Goal: Information Seeking & Learning: Learn about a topic

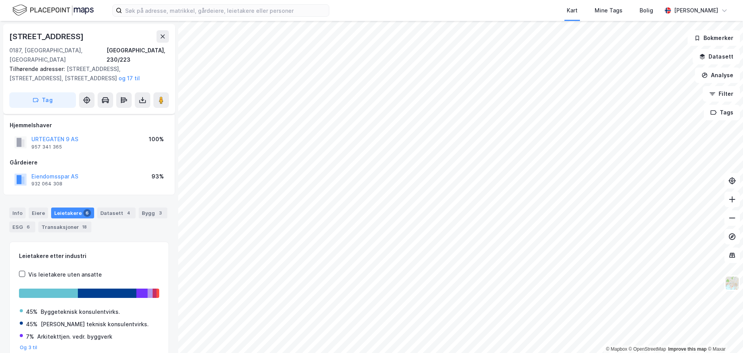
scroll to position [29, 0]
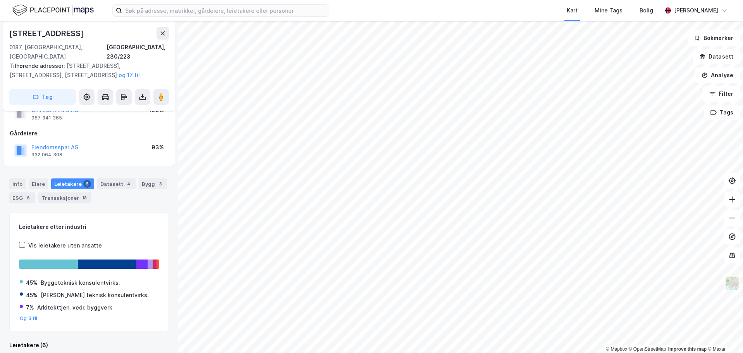
click at [733, 282] on img at bounding box center [732, 283] width 15 height 15
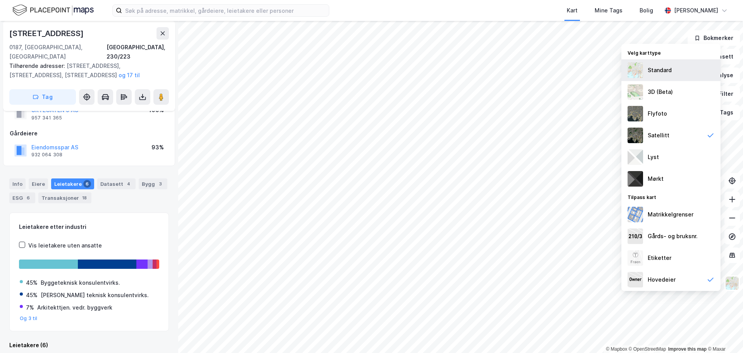
click at [670, 75] on div "Standard" at bounding box center [671, 70] width 99 height 22
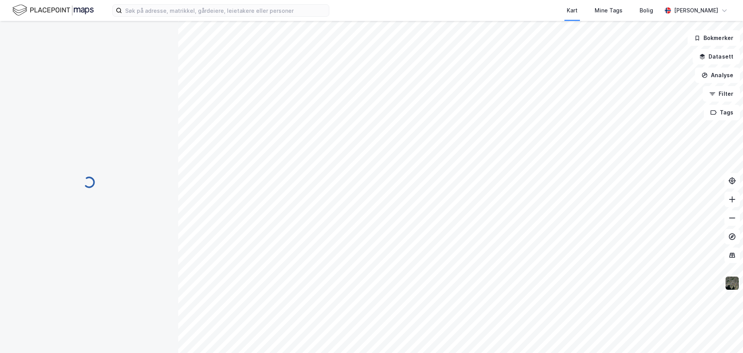
scroll to position [29, 0]
